Goal: Find specific page/section: Find specific page/section

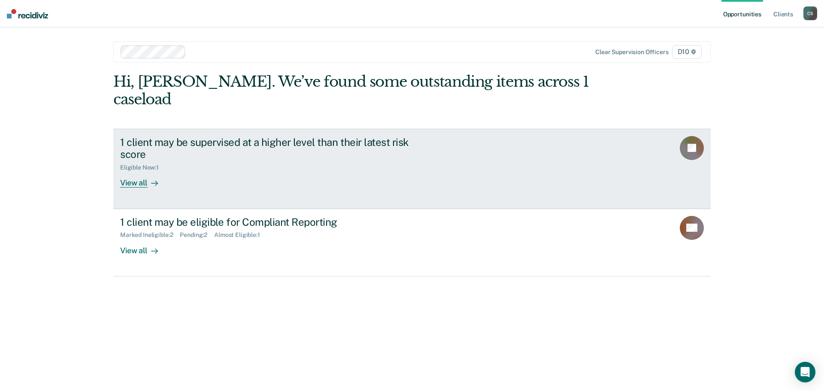
click at [141, 171] on div "View all" at bounding box center [144, 179] width 48 height 17
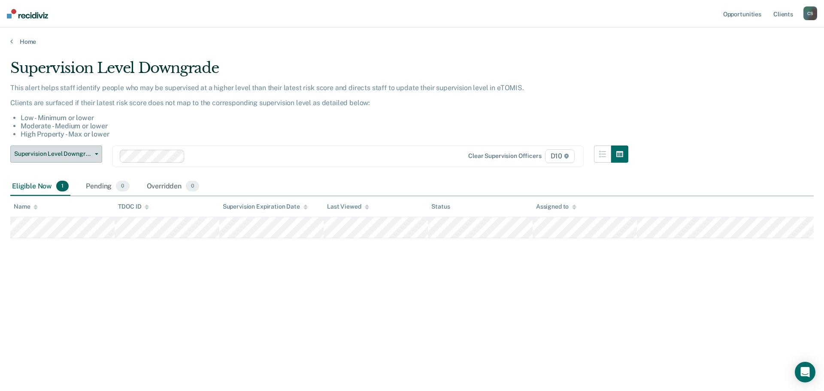
click at [97, 153] on icon "button" at bounding box center [96, 154] width 3 height 2
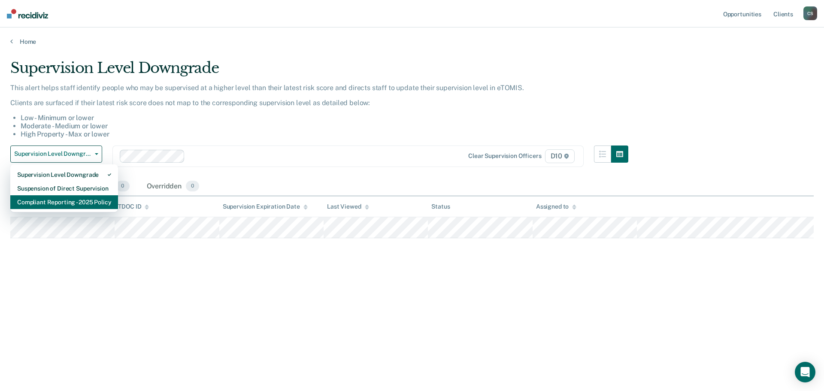
click at [91, 196] on div "Compliant Reporting - 2025 Policy" at bounding box center [64, 202] width 94 height 14
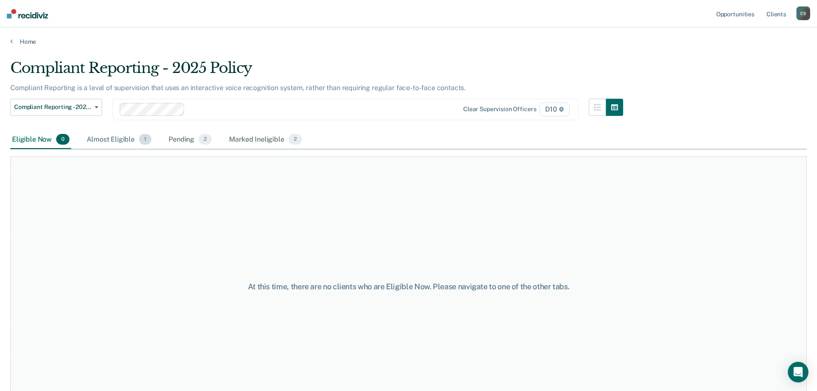
click at [118, 142] on div "Almost Eligible 1" at bounding box center [119, 139] width 68 height 19
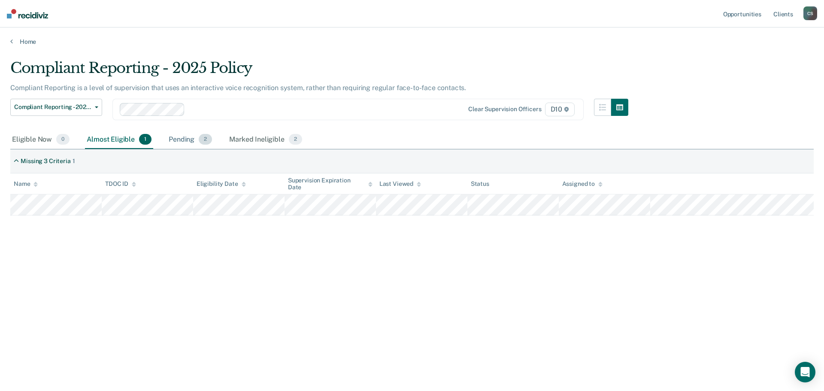
click at [179, 139] on div "Pending 2" at bounding box center [190, 139] width 47 height 19
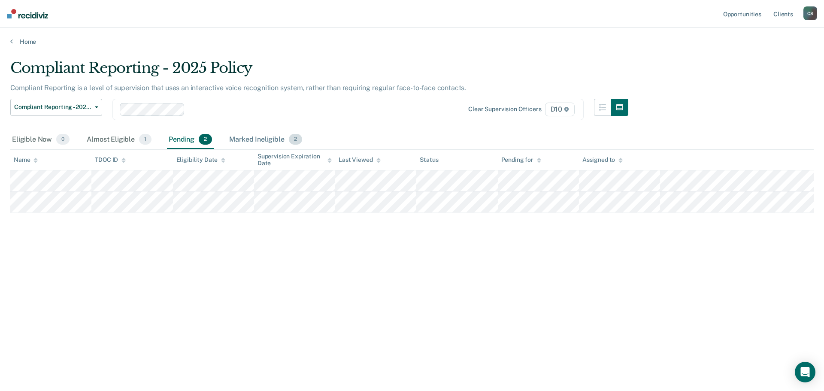
click at [256, 140] on div "Marked Ineligible 2" at bounding box center [265, 139] width 76 height 19
click at [187, 141] on div "Pending 2" at bounding box center [190, 139] width 47 height 19
click at [119, 142] on div "Almost Eligible 1" at bounding box center [119, 139] width 68 height 19
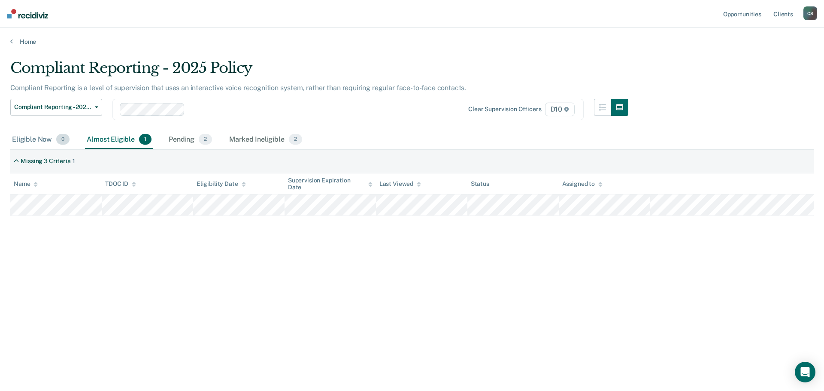
click at [42, 140] on div "Eligible Now 0" at bounding box center [40, 139] width 61 height 19
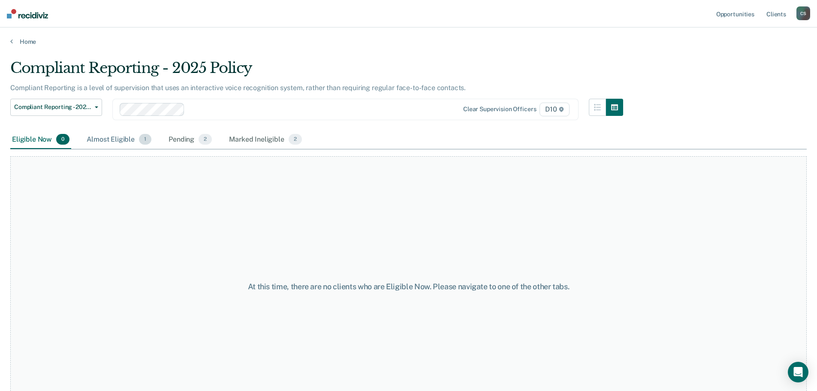
click at [90, 142] on div "Almost Eligible 1" at bounding box center [119, 139] width 68 height 19
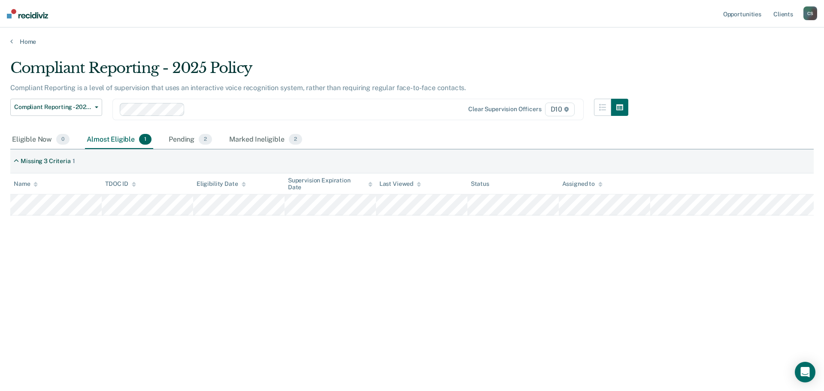
click at [115, 139] on div "Almost Eligible 1" at bounding box center [119, 139] width 68 height 19
click at [169, 139] on div "Pending 2" at bounding box center [190, 139] width 47 height 19
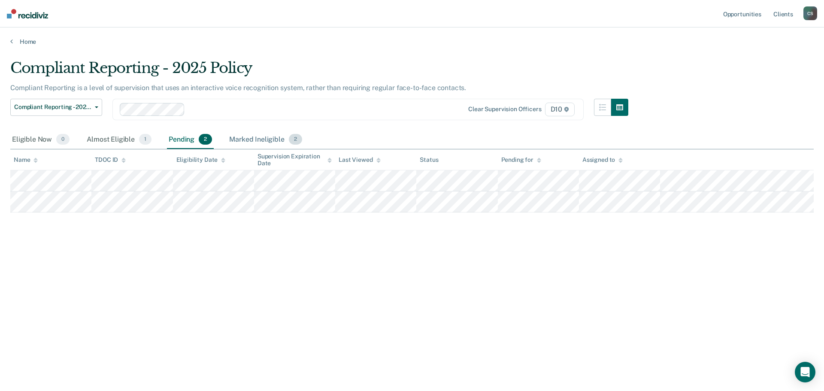
click at [261, 139] on div "Marked Ineligible 2" at bounding box center [265, 139] width 76 height 19
